Goal: Task Accomplishment & Management: Manage account settings

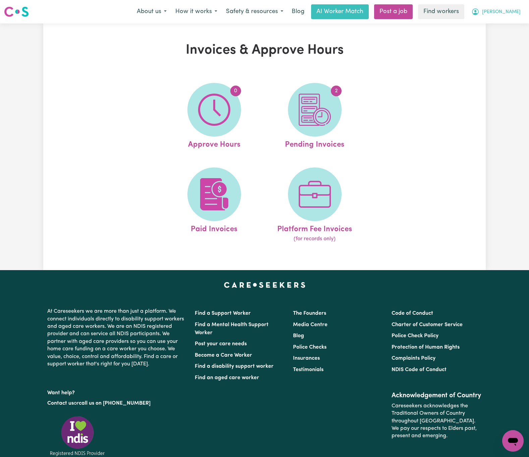
click at [479, 12] on icon "My Account" at bounding box center [475, 12] width 8 height 8
click at [499, 38] on link "Logout" at bounding box center [498, 38] width 53 height 13
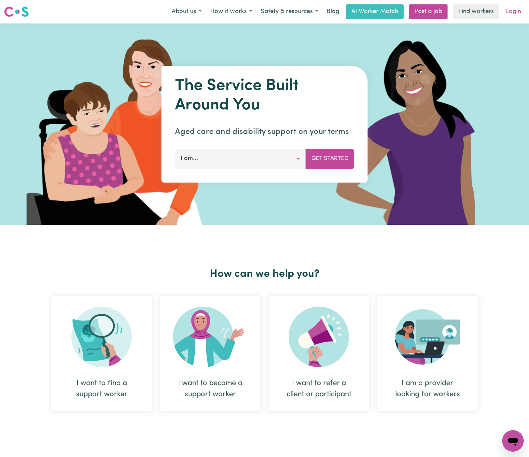
click at [508, 12] on link "Login" at bounding box center [513, 11] width 23 height 15
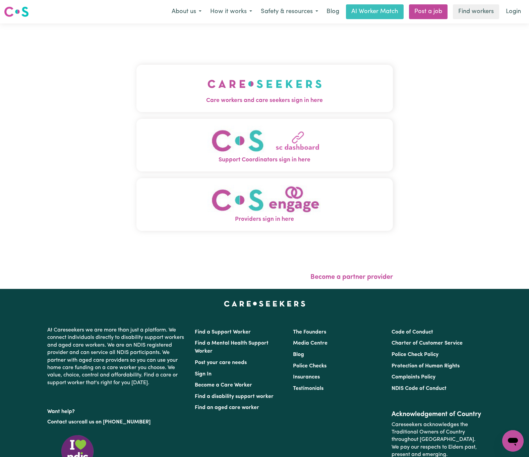
click at [304, 81] on button "Care workers and care seekers sign in here" at bounding box center [264, 88] width 256 height 47
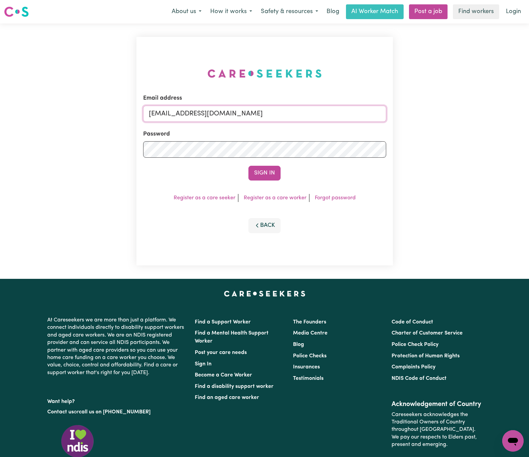
drag, startPoint x: 184, startPoint y: 112, endPoint x: 499, endPoint y: 114, distance: 314.8
click at [499, 114] on div "Email address [EMAIL_ADDRESS][DOMAIN_NAME] Password Sign In Register as a care …" at bounding box center [264, 150] width 529 height 255
paste input "NailaYasmeenWRF"
type input "[EMAIL_ADDRESS][DOMAIN_NAME]"
click at [248, 166] on button "Sign In" at bounding box center [264, 173] width 32 height 15
